Goal: Find specific page/section: Find specific page/section

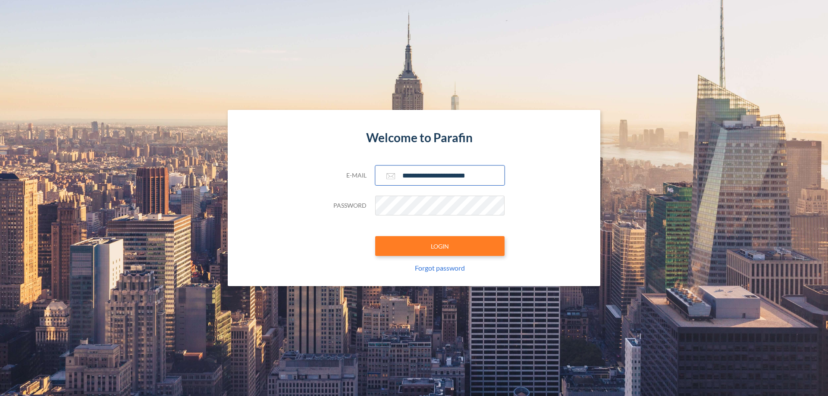
type input "**********"
click at [440, 246] on button "LOGIN" at bounding box center [439, 246] width 129 height 20
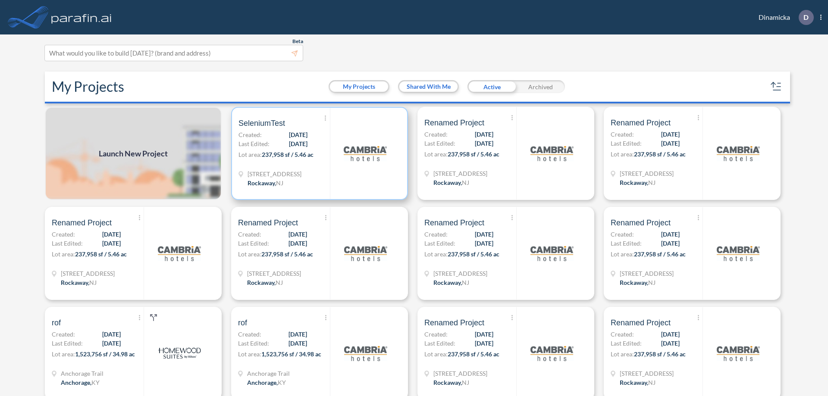
scroll to position [2, 0]
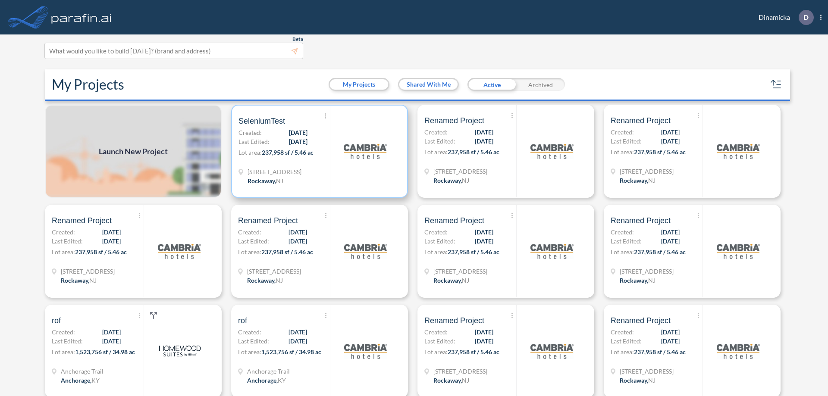
click at [318, 151] on p "Lot area: 237,958 sf / 5.46 ac" at bounding box center [283, 154] width 91 height 13
